Goal: Transaction & Acquisition: Purchase product/service

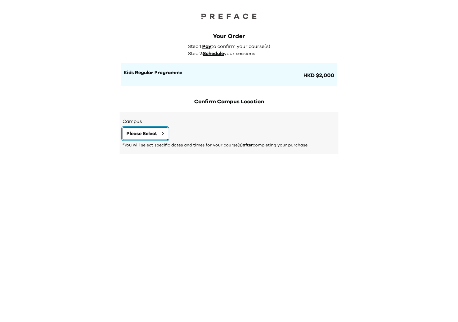
click at [147, 135] on span "Please Select" at bounding box center [141, 133] width 31 height 7
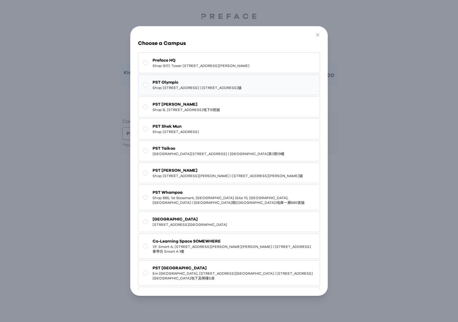
click at [228, 90] on span "Shop [STREET_ADDRESS] | [STREET_ADDRESS]舖" at bounding box center [197, 87] width 89 height 5
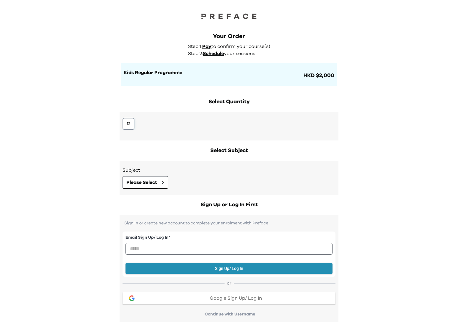
click at [130, 127] on button "12" at bounding box center [129, 124] width 12 height 12
click at [159, 182] on button "Please Select" at bounding box center [146, 182] width 46 height 12
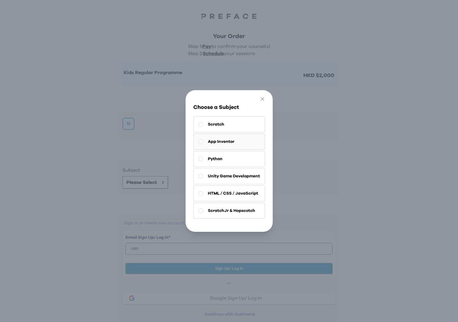
click at [237, 141] on button "App Inventor" at bounding box center [229, 142] width 72 height 16
